Goal: Transaction & Acquisition: Book appointment/travel/reservation

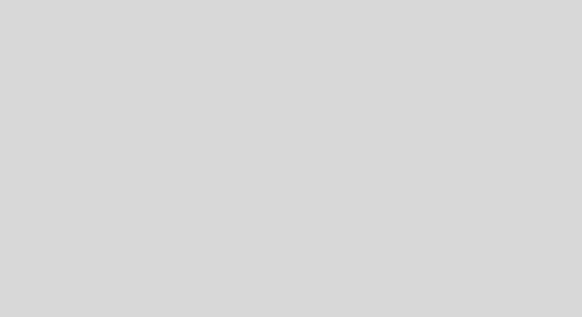
select select "es"
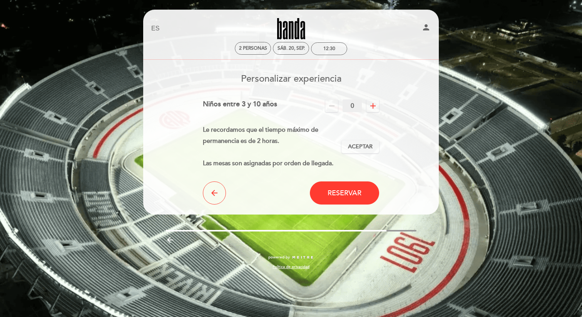
click at [329, 110] on icon "remove" at bounding box center [331, 105] width 9 height 9
click at [375, 109] on icon "add" at bounding box center [372, 105] width 9 height 9
click at [333, 107] on icon "remove" at bounding box center [331, 105] width 9 height 9
click at [354, 145] on span "Aceptar" at bounding box center [360, 147] width 25 height 8
click at [284, 134] on div "Le recordamos que el tiempo máximo de permanencia es de 2 horas. Las mesas son …" at bounding box center [272, 146] width 139 height 44
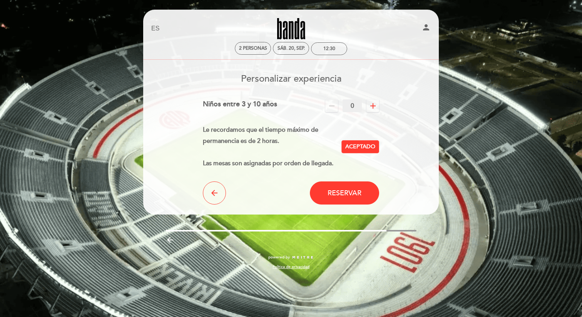
click at [424, 28] on icon "person" at bounding box center [426, 27] width 9 height 9
select select "es"
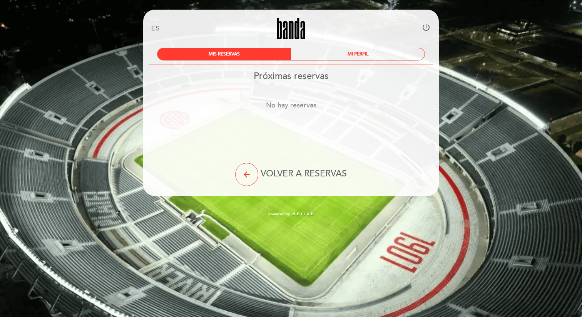
drag, startPoint x: 253, startPoint y: 172, endPoint x: 258, endPoint y: 176, distance: 6.1
click at [258, 176] on div "arrow_back VOLVER A RESERVAS" at bounding box center [291, 174] width 184 height 23
click at [250, 178] on icon "arrow_back" at bounding box center [246, 174] width 9 height 9
select select "es"
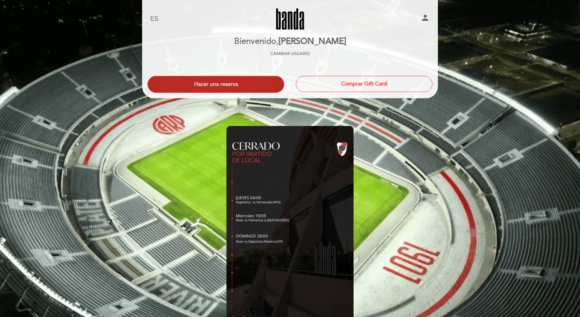
click at [249, 82] on button "Hacer una reserva" at bounding box center [215, 84] width 137 height 17
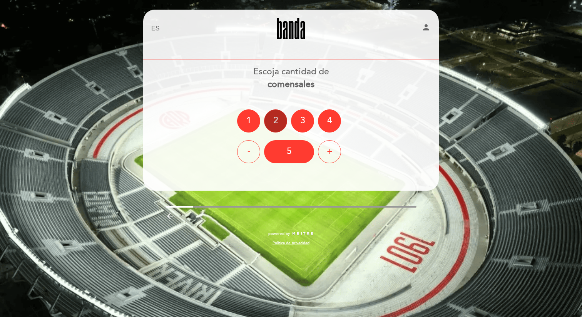
click at [275, 116] on div "2" at bounding box center [275, 120] width 23 height 23
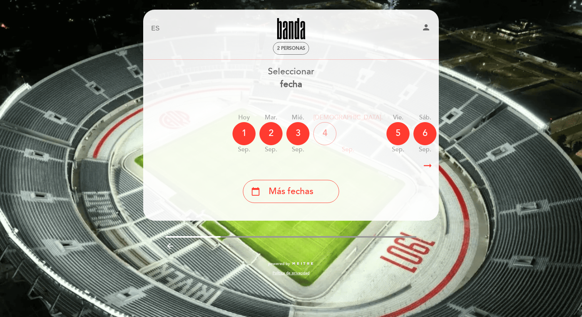
click at [372, 161] on div "arrow_right_alt arrow_right_alt" at bounding box center [291, 165] width 296 height 17
click at [433, 165] on icon "arrow_right_alt" at bounding box center [428, 165] width 12 height 17
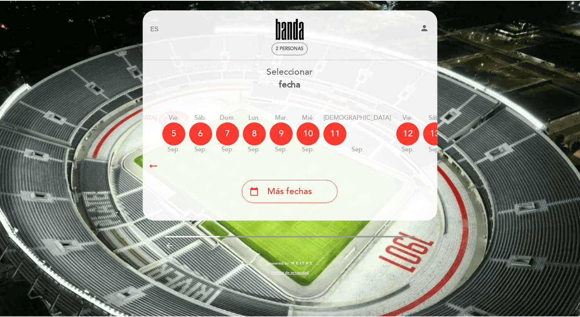
scroll to position [0, 224]
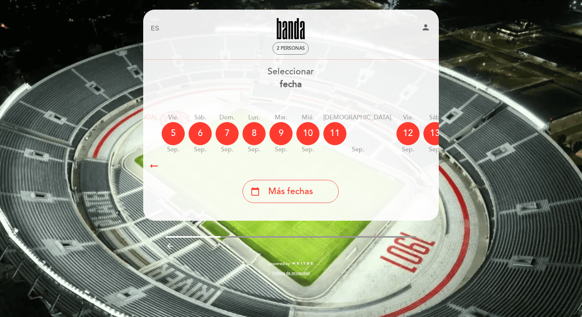
click at [504, 141] on div "calendar_today" at bounding box center [515, 133] width 23 height 23
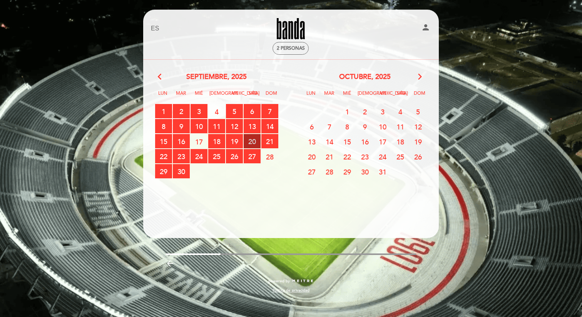
click at [251, 141] on span "20 RESERVAS DISPONIBLES" at bounding box center [252, 141] width 17 height 14
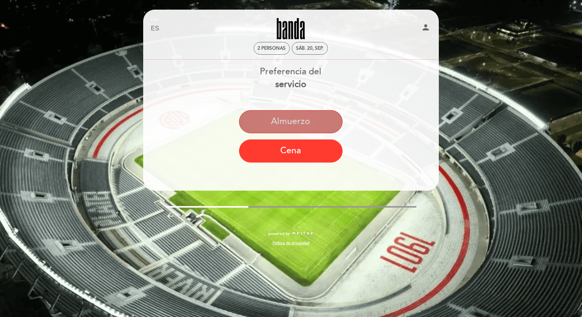
click at [273, 129] on button "Almuerzo" at bounding box center [291, 121] width 104 height 23
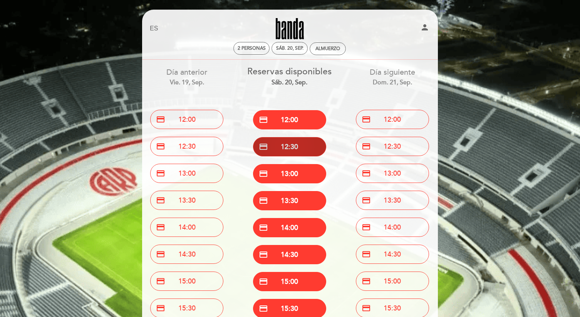
click at [276, 146] on button "credit_card 12:30" at bounding box center [289, 146] width 73 height 19
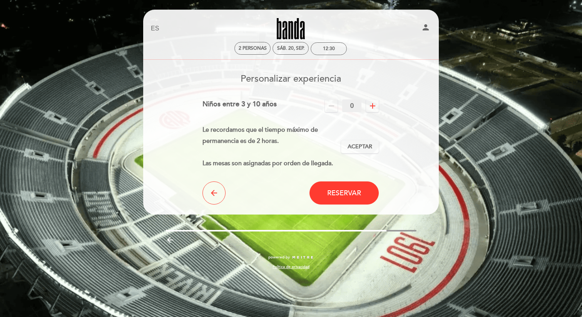
click at [403, 126] on form "Cargo por servicio : 0 % Nothing selected 0 % 15 % 18 % 20 % Niños entre 3 y 10…" at bounding box center [290, 151] width 285 height 105
click at [354, 145] on span "Aceptar" at bounding box center [360, 147] width 25 height 8
drag, startPoint x: 345, startPoint y: 194, endPoint x: 361, endPoint y: 173, distance: 26.6
click at [361, 173] on form "Cargo por servicio : 0 % Nothing selected 0 % 15 % 18 % 20 % Niños entre 3 y 10…" at bounding box center [290, 151] width 285 height 105
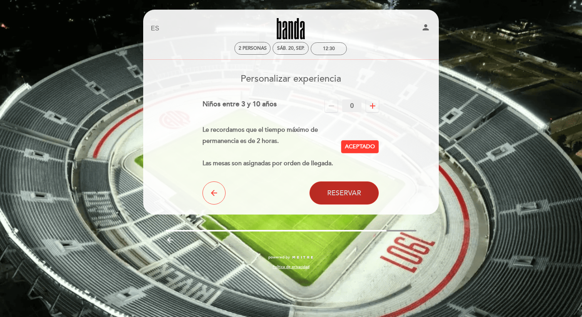
click at [363, 191] on button "Reservar" at bounding box center [343, 192] width 69 height 23
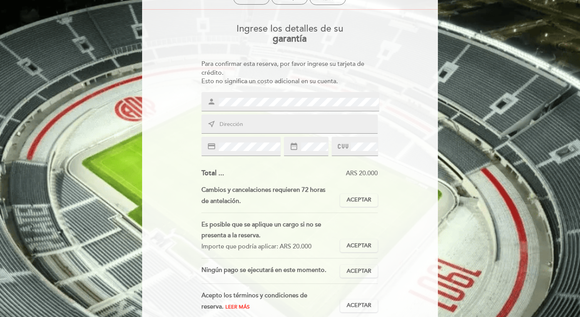
scroll to position [60, 0]
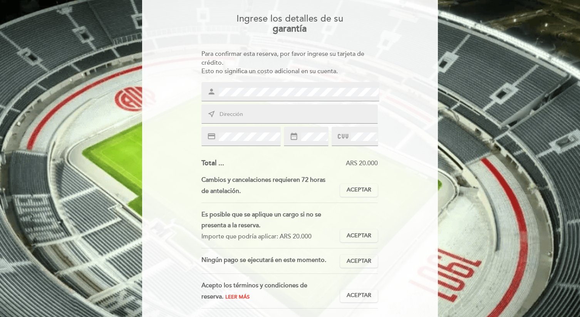
click at [260, 122] on div "near_me" at bounding box center [289, 113] width 177 height 19
click at [260, 118] on div "near_me" at bounding box center [289, 113] width 177 height 19
click at [260, 117] on input "text" at bounding box center [299, 114] width 160 height 9
type input "Triunvirato 4021 1F"
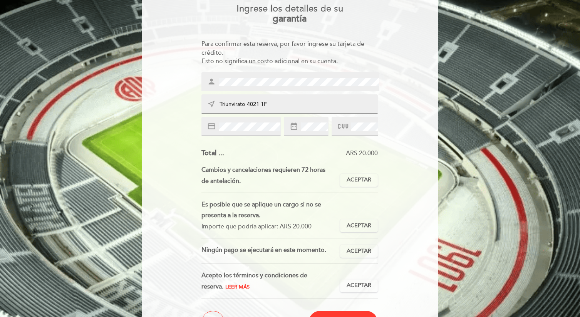
scroll to position [154, 0]
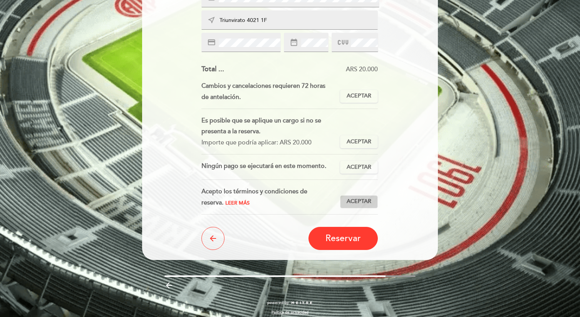
click at [346, 200] on button "Aceptar Aceptado" at bounding box center [359, 201] width 38 height 13
click at [348, 171] on span "Aceptar" at bounding box center [358, 167] width 25 height 8
click at [351, 143] on span "Aceptar" at bounding box center [358, 142] width 25 height 8
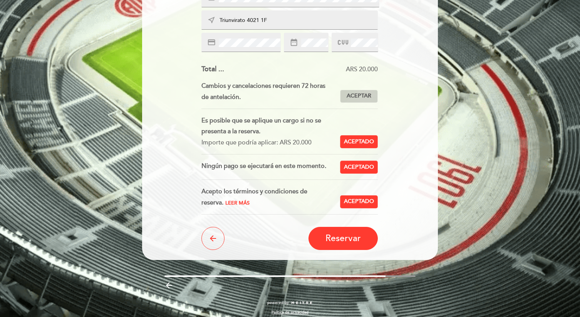
click at [351, 100] on button "Aceptar Aceptado" at bounding box center [359, 96] width 38 height 13
click at [330, 233] on span "Reservar" at bounding box center [342, 238] width 35 height 11
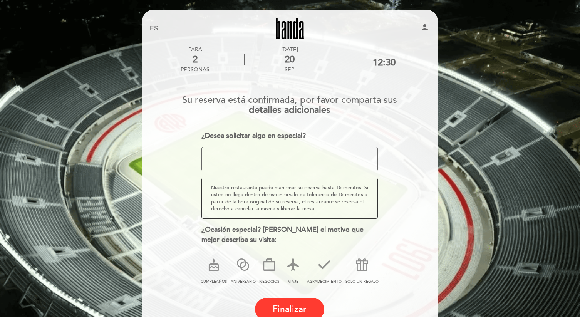
scroll to position [52, 0]
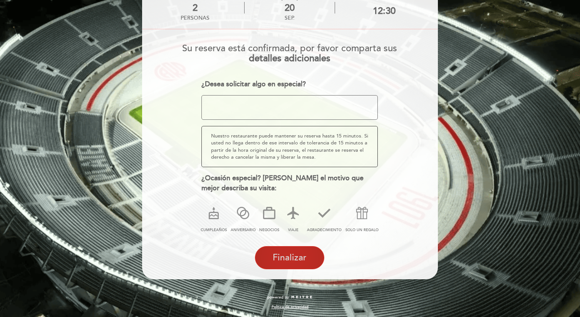
click at [291, 255] on span "Finalizar" at bounding box center [290, 257] width 34 height 11
